Goal: Transaction & Acquisition: Purchase product/service

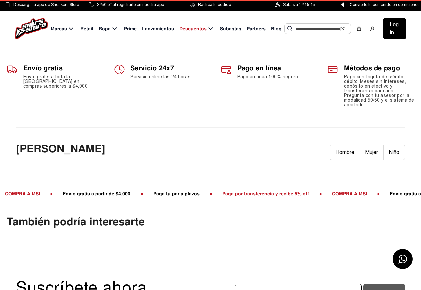
click at [70, 28] on icon at bounding box center [71, 29] width 8 height 8
click at [417, 51] on div "Envío gratis Envío gratis a toda la [GEOGRAPHIC_DATA] en compras superiores a $…" at bounding box center [210, 87] width 421 height 81
click at [68, 29] on icon at bounding box center [71, 29] width 8 height 8
click at [71, 29] on icon at bounding box center [71, 29] width 8 height 8
click at [63, 27] on span "Marcas" at bounding box center [59, 28] width 16 height 7
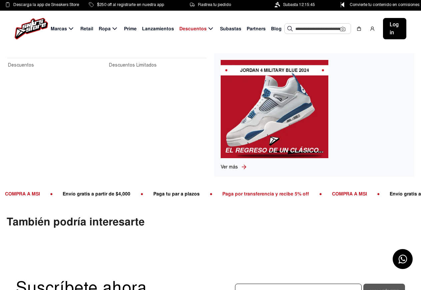
click at [14, 66] on link "Descuentos" at bounding box center [56, 65] width 97 height 7
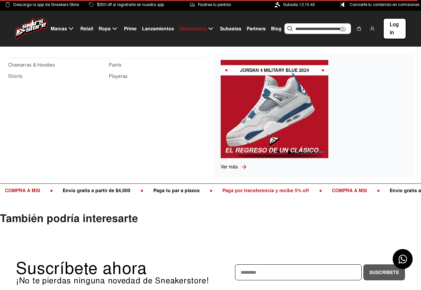
click at [25, 67] on link "Chamarras & Hoodies" at bounding box center [56, 65] width 97 height 7
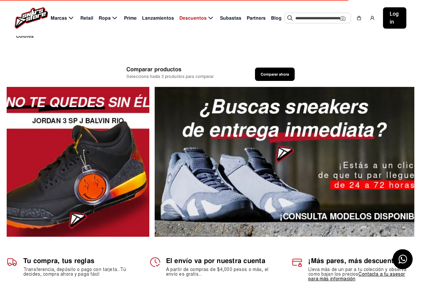
scroll to position [102, 0]
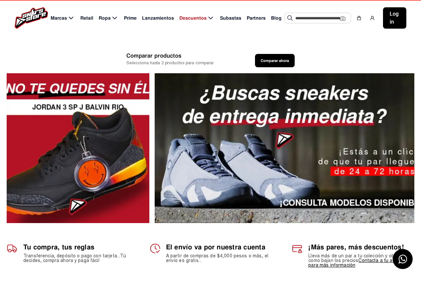
click at [253, 145] on div at bounding box center [284, 148] width 259 height 150
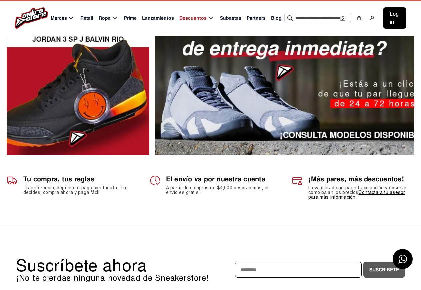
scroll to position [0, 0]
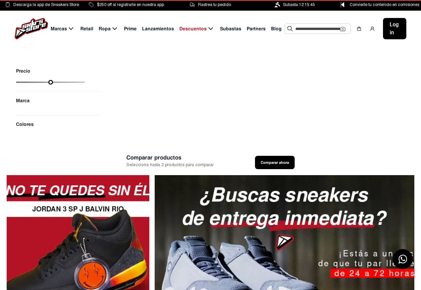
click at [306, 28] on input "text" at bounding box center [317, 29] width 45 height 10
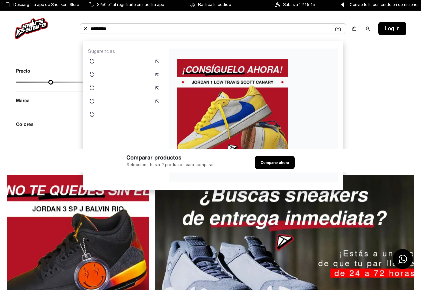
type input "*********"
click at [94, 61] on img at bounding box center [91, 61] width 5 height 5
click at [373, 88] on div "Precio Marca Colores Limpiar filtro Aplicar filtro" at bounding box center [210, 98] width 421 height 103
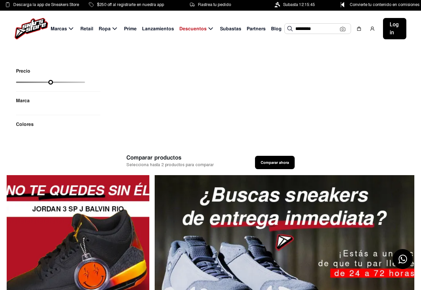
click at [227, 29] on span "Subastas" at bounding box center [230, 28] width 21 height 7
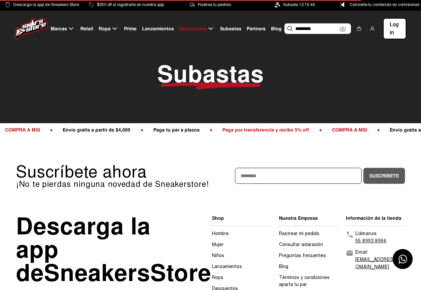
click at [63, 29] on span "Marcas" at bounding box center [59, 28] width 16 height 7
click at [87, 29] on span "Retail" at bounding box center [86, 28] width 13 height 7
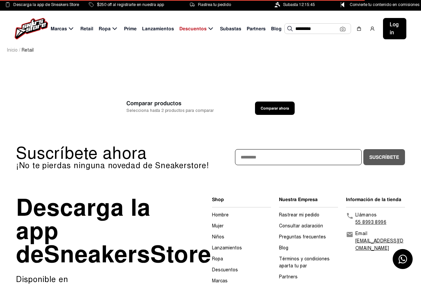
click at [131, 30] on span "Prime" at bounding box center [130, 28] width 13 height 7
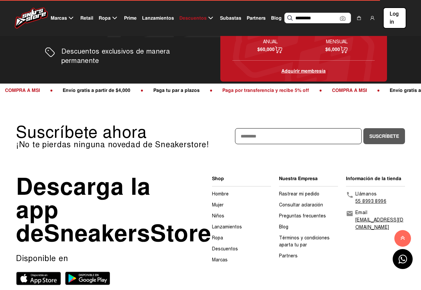
scroll to position [371, 0]
